Goal: Task Accomplishment & Management: Use online tool/utility

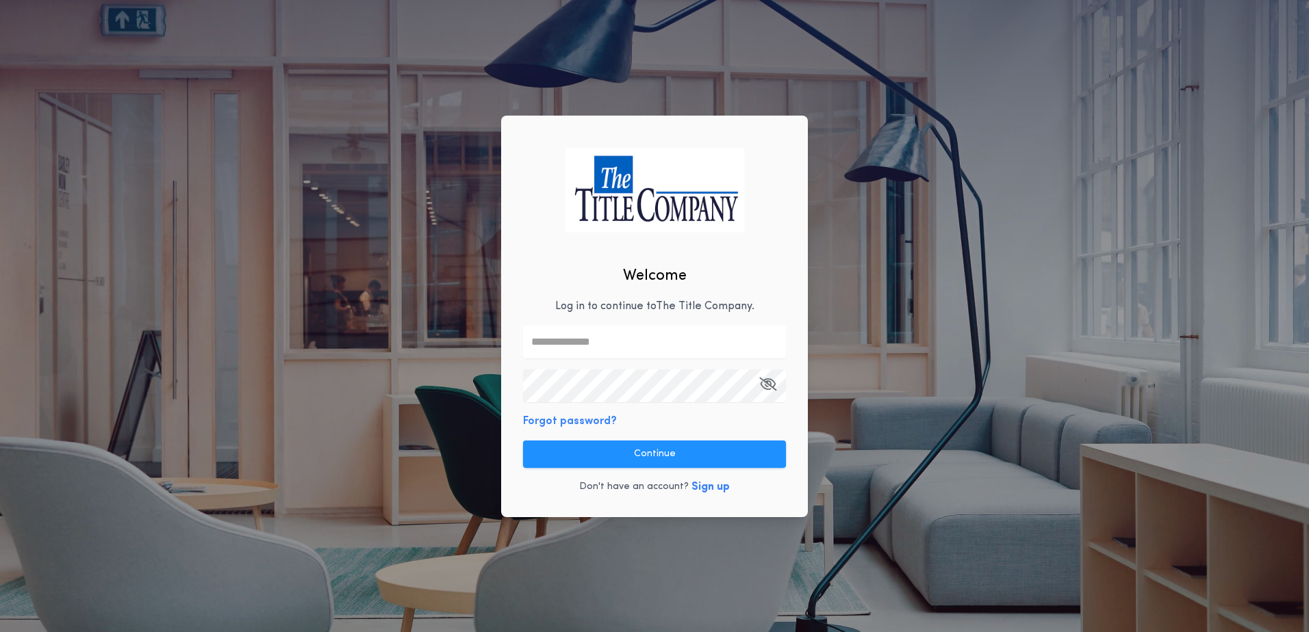
type input "**********"
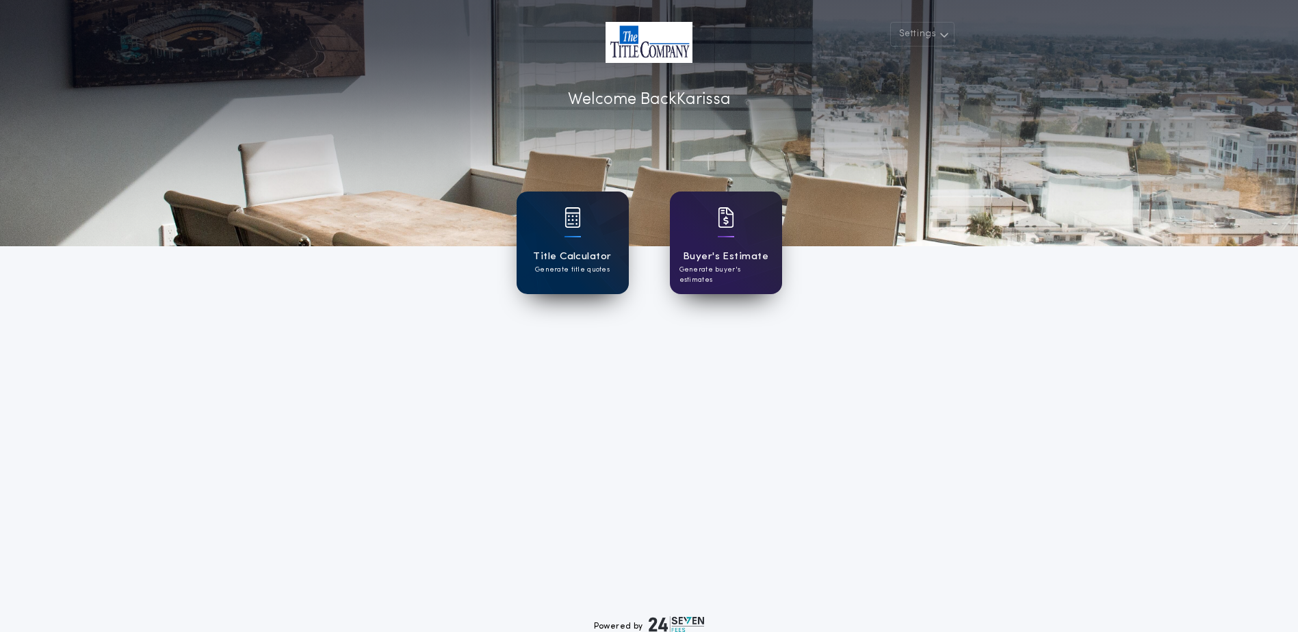
click at [581, 265] on p "Generate title quotes" at bounding box center [572, 270] width 75 height 10
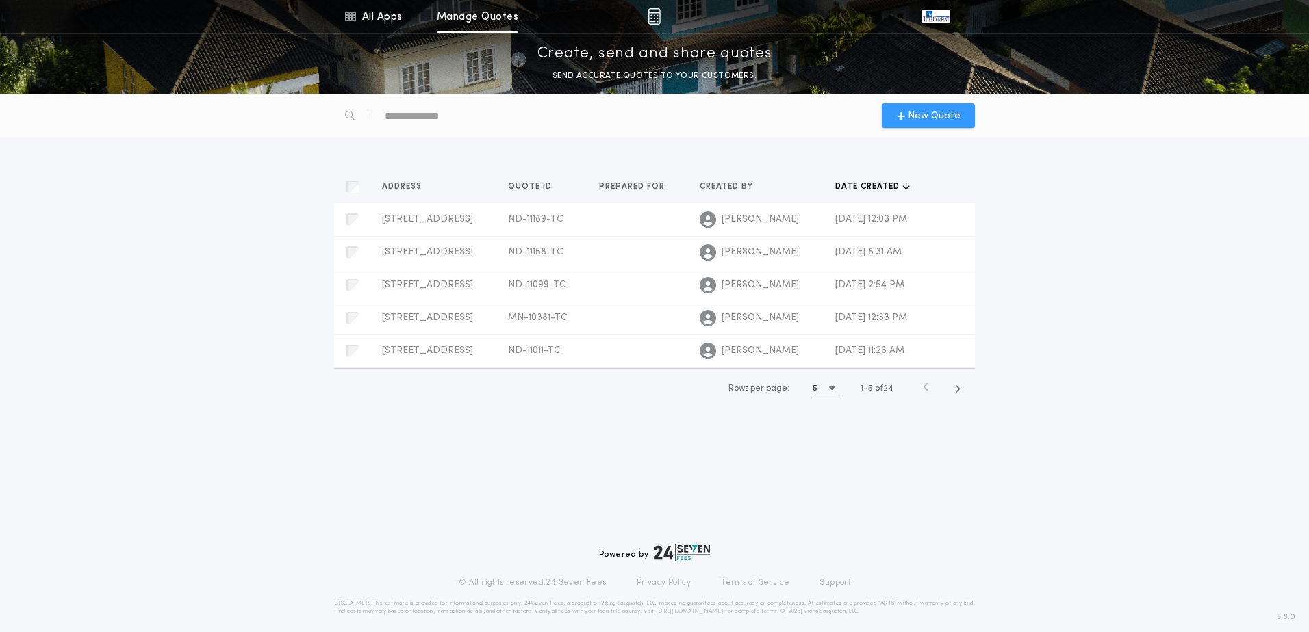
click at [927, 120] on span "New Quote" at bounding box center [934, 116] width 53 height 14
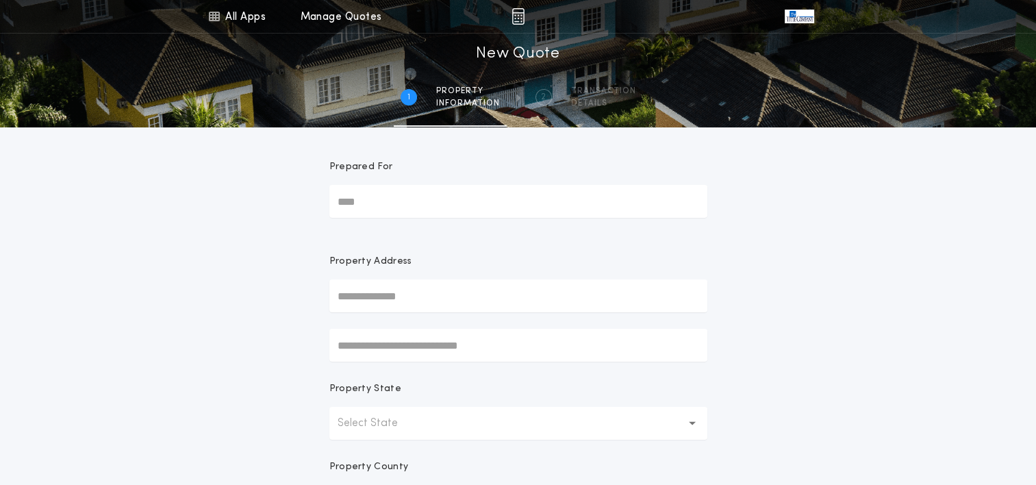
drag, startPoint x: 353, startPoint y: 296, endPoint x: 345, endPoint y: 293, distance: 8.7
click at [353, 296] on input "text" at bounding box center [518, 295] width 378 height 33
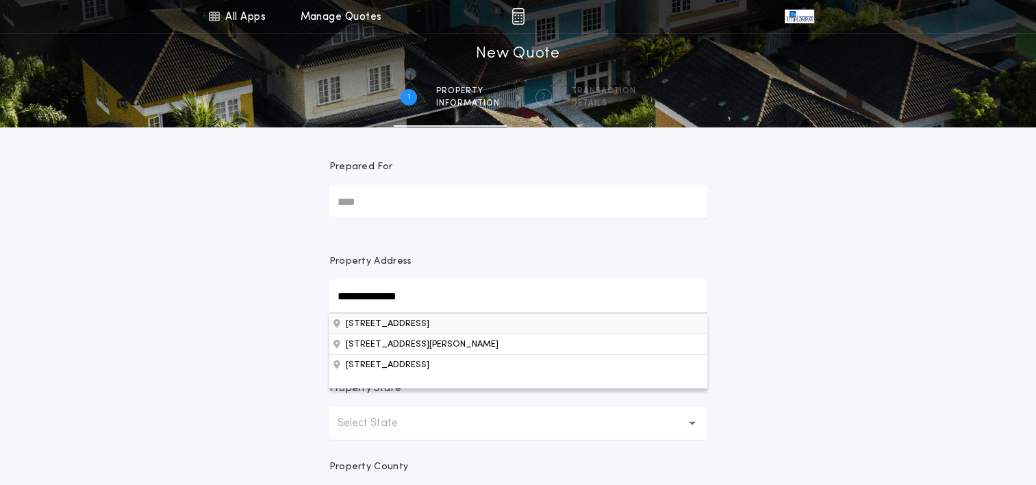
type input "**********"
click at [415, 326] on button "[STREET_ADDRESS]" at bounding box center [518, 323] width 378 height 21
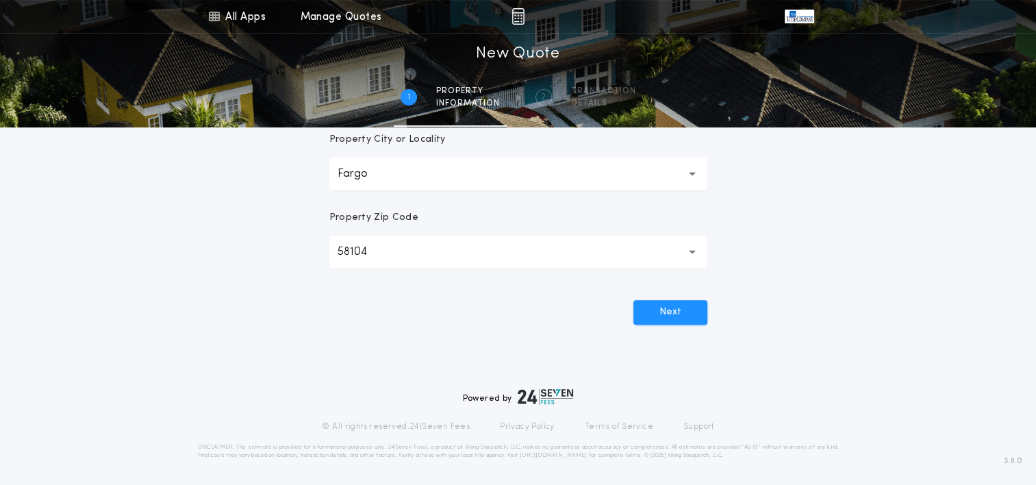
scroll to position [407, 0]
click at [662, 317] on button "Next" at bounding box center [670, 310] width 74 height 25
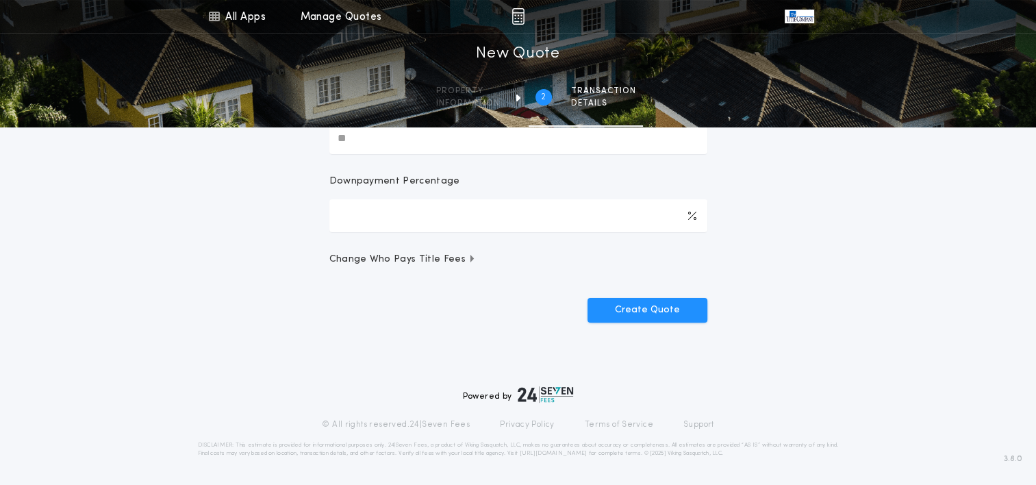
scroll to position [0, 0]
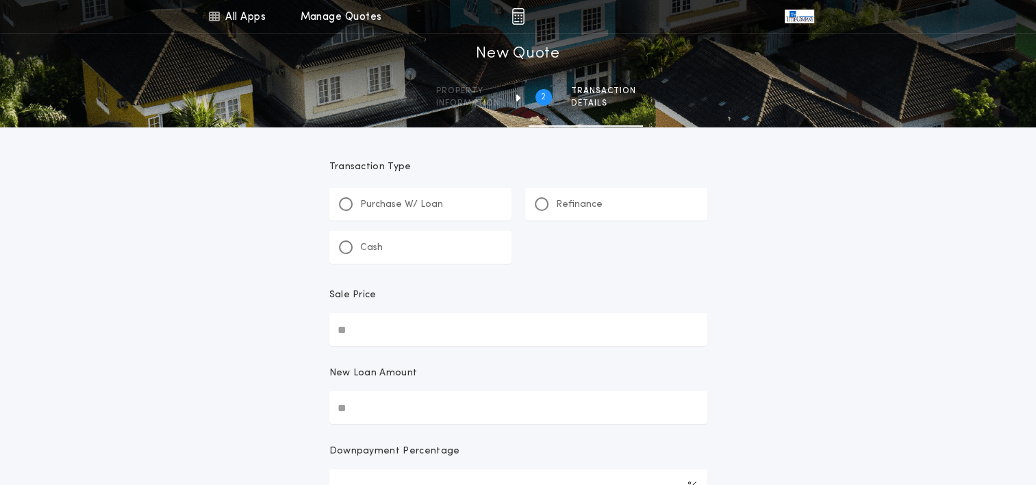
click at [553, 204] on div "Refinance" at bounding box center [569, 204] width 68 height 14
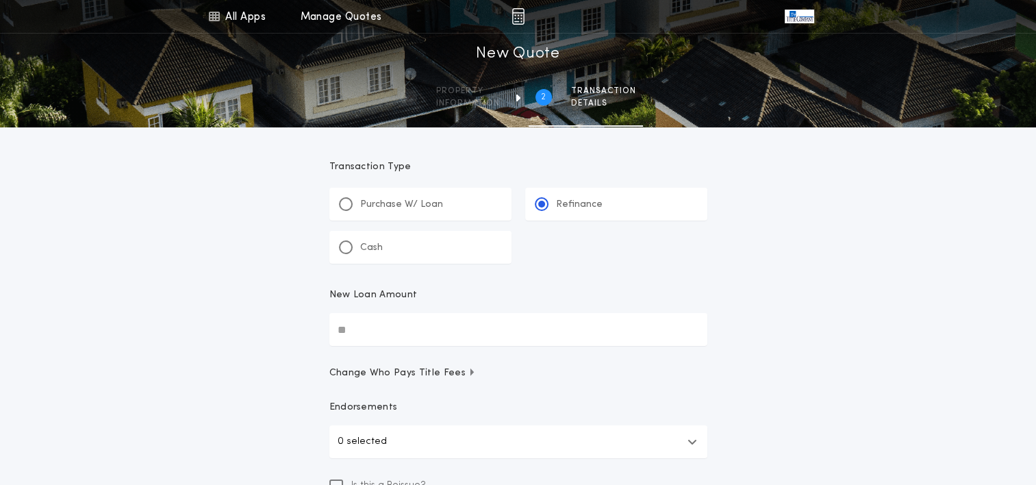
click at [381, 340] on input "New Loan Amount" at bounding box center [518, 329] width 378 height 33
type input "********"
click at [222, 339] on div "All Apps Title Calculator Buyer's Estimate Menu All Apps Manage Quotes 2 /2 New…" at bounding box center [518, 300] width 1036 height 601
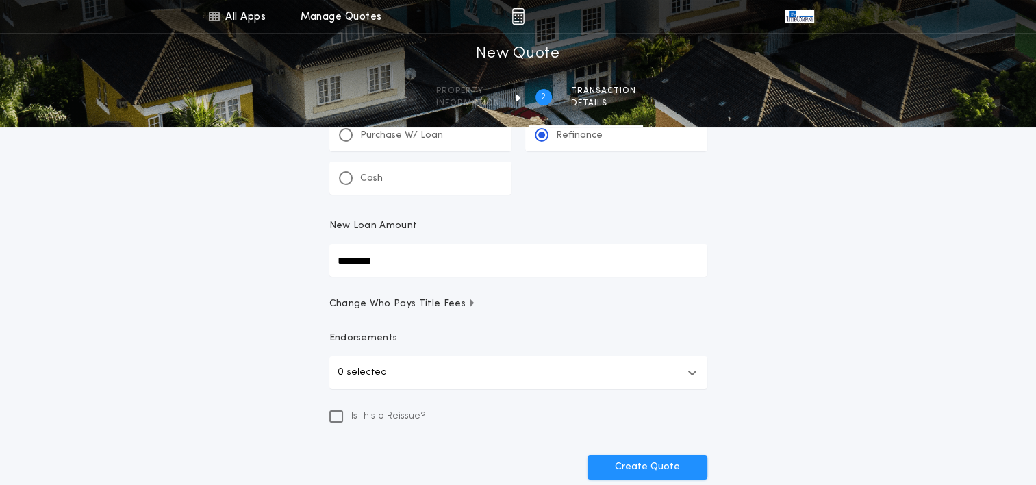
scroll to position [137, 0]
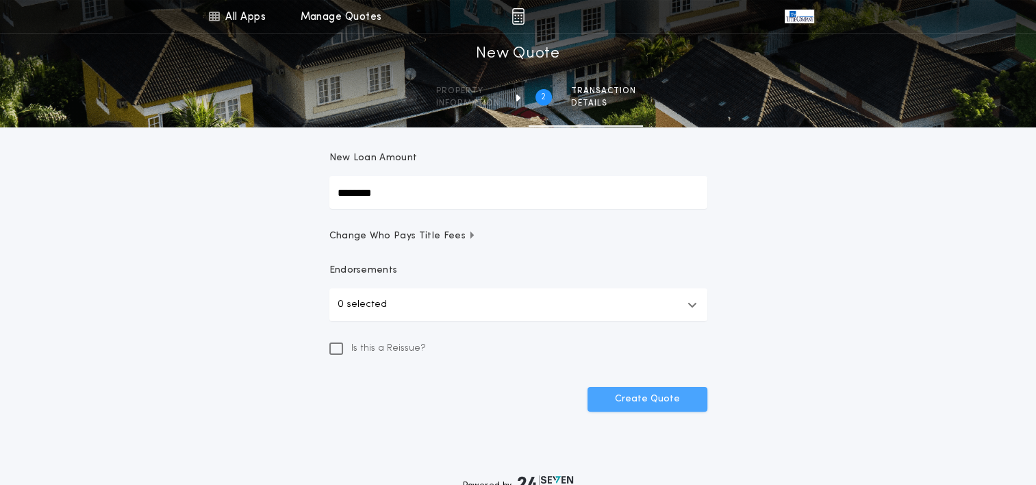
click at [650, 400] on button "Create Quote" at bounding box center [647, 399] width 120 height 25
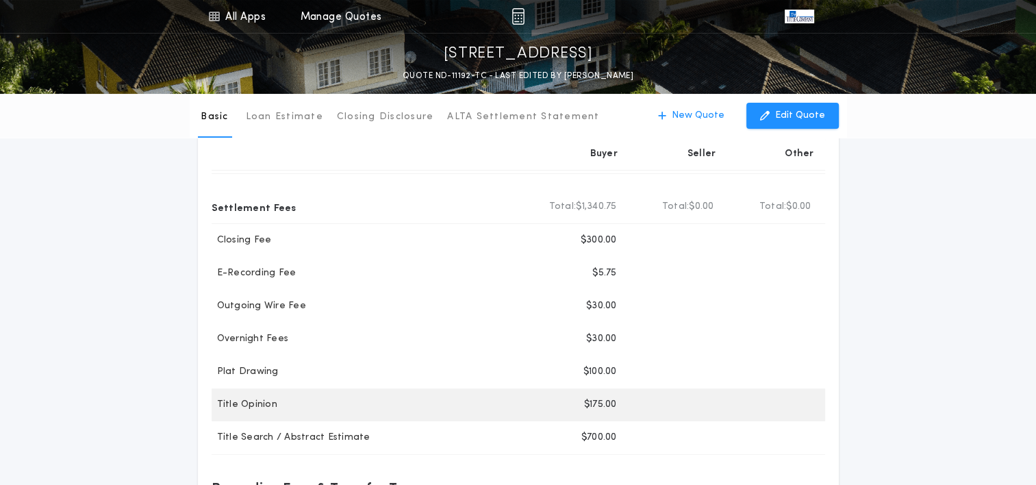
scroll to position [137, 0]
